Goal: Transaction & Acquisition: Purchase product/service

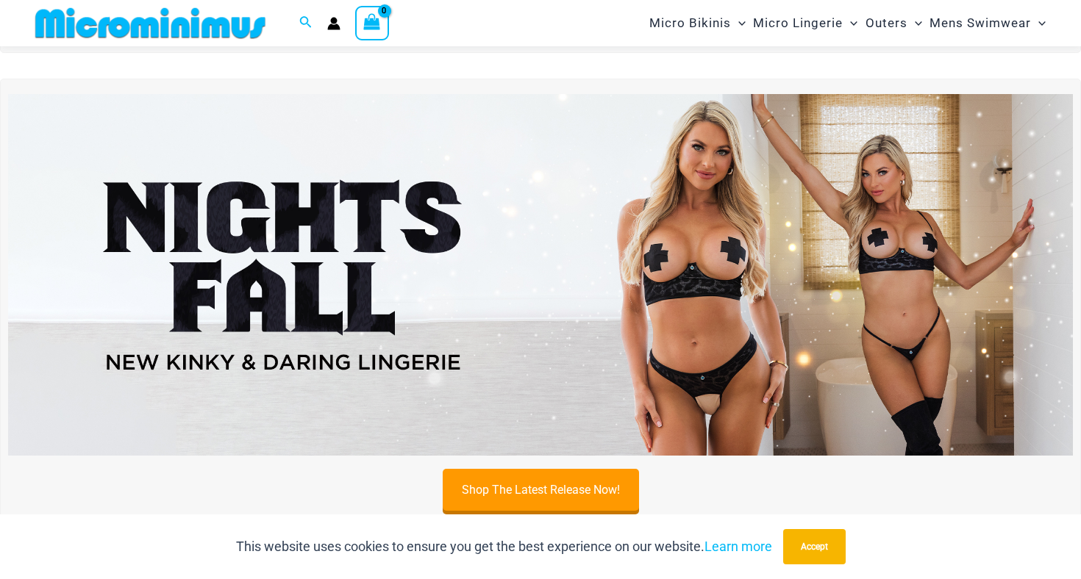
scroll to position [451, 0]
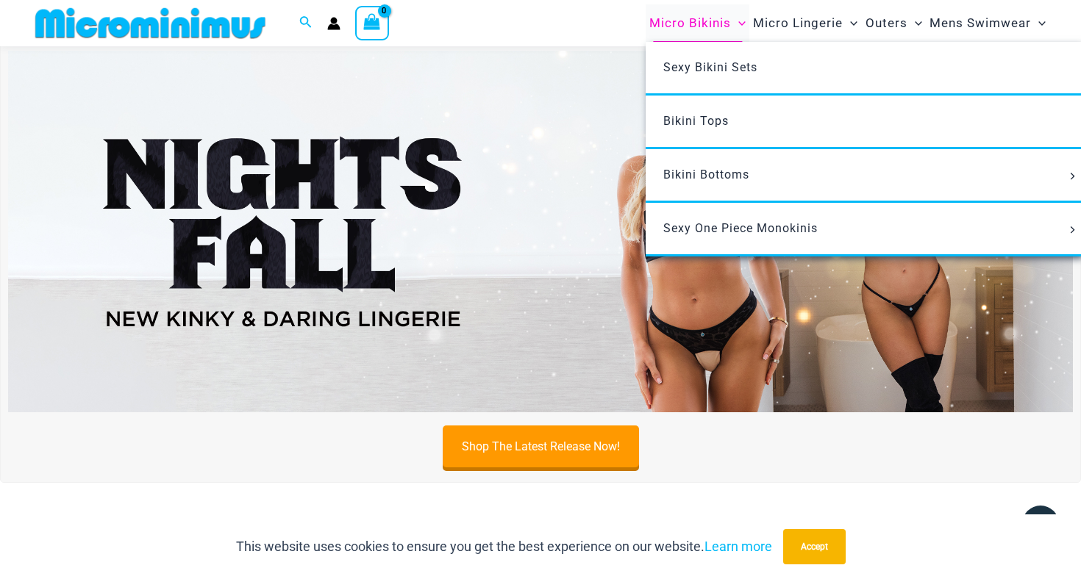
click at [717, 20] on span "Micro Bikinis" at bounding box center [690, 22] width 82 height 37
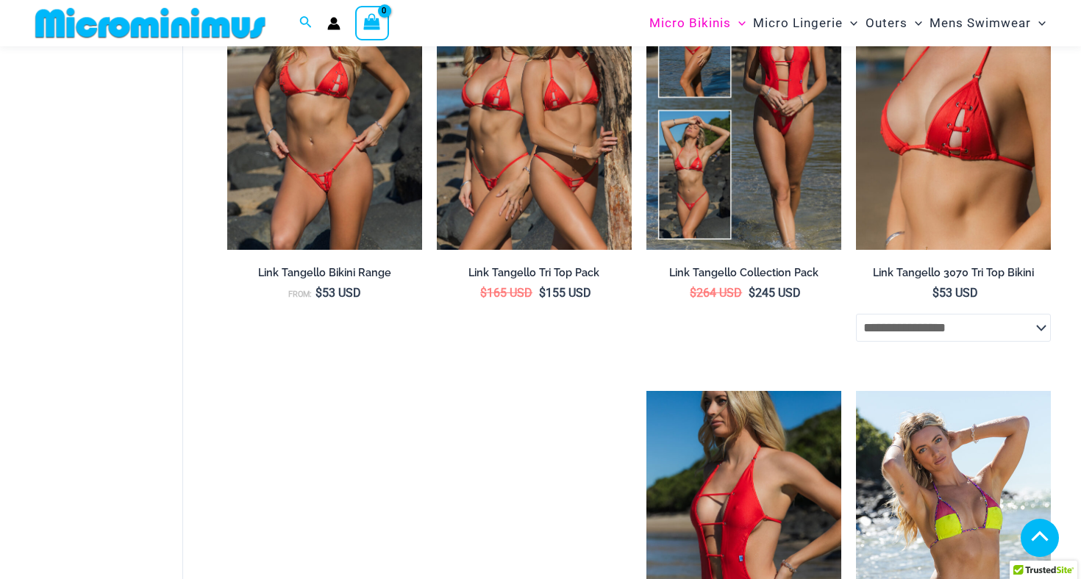
scroll to position [1388, 0]
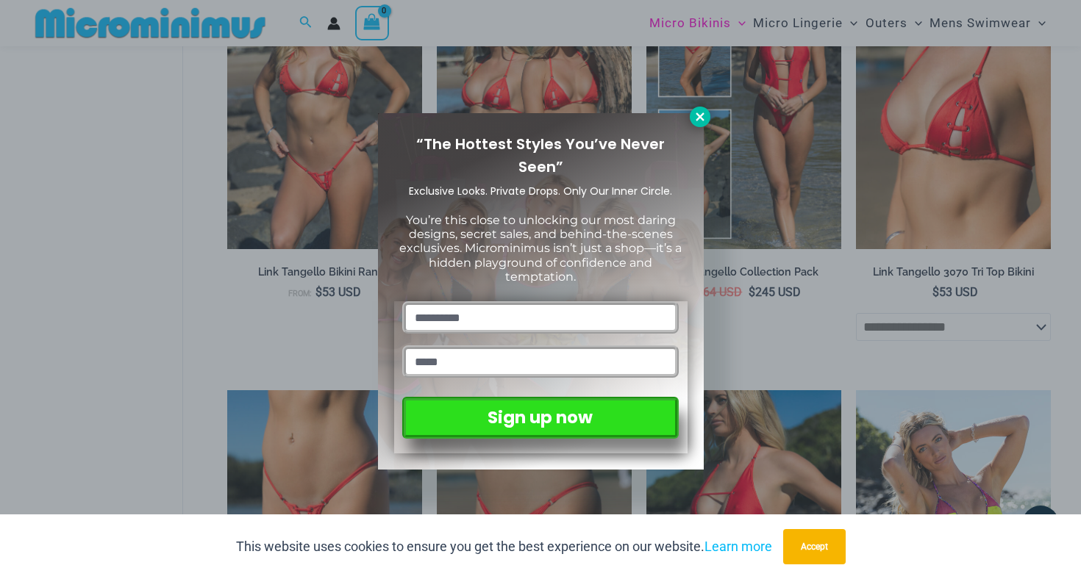
click at [699, 123] on icon at bounding box center [699, 116] width 13 height 13
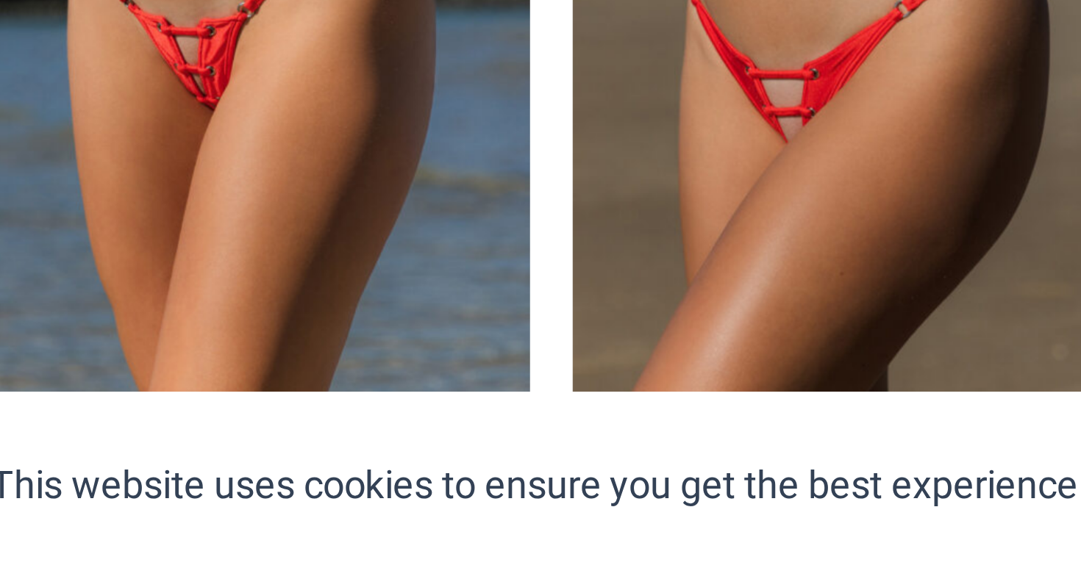
scroll to position [1597, 0]
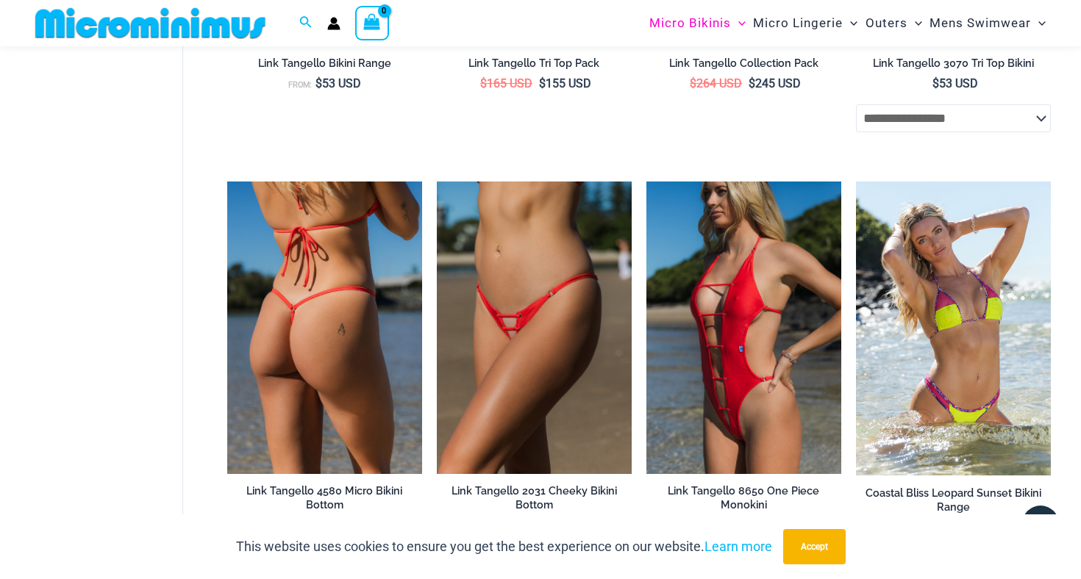
click at [382, 384] on img at bounding box center [324, 328] width 195 height 293
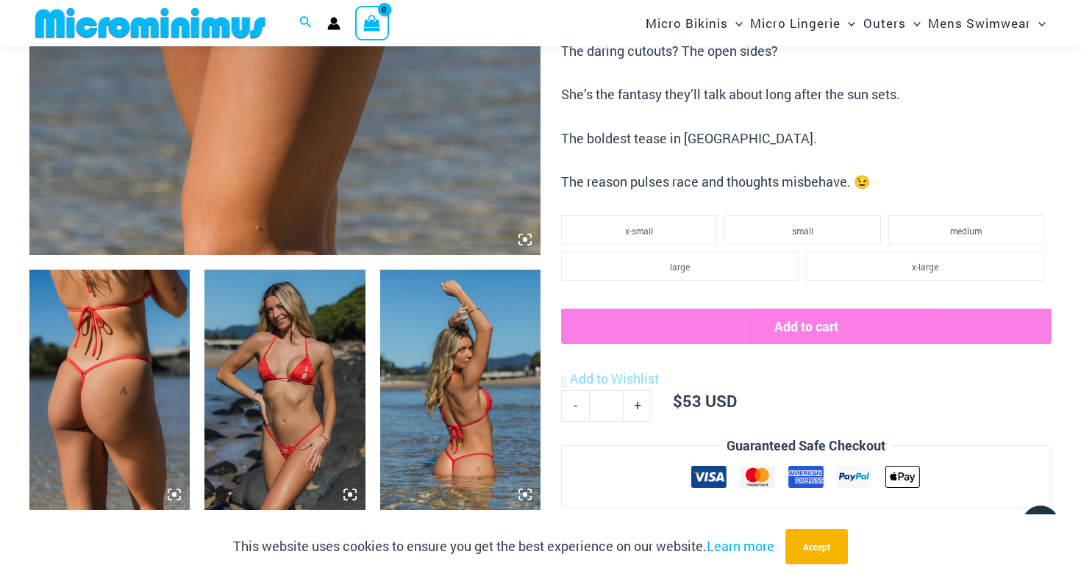
scroll to position [564, 0]
